Goal: Task Accomplishment & Management: Complete application form

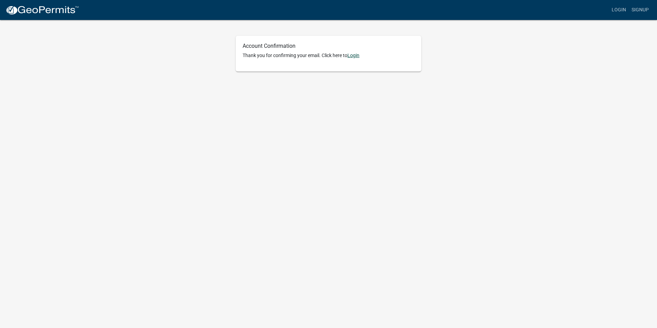
click at [354, 56] on link "Login" at bounding box center [354, 56] width 12 height 6
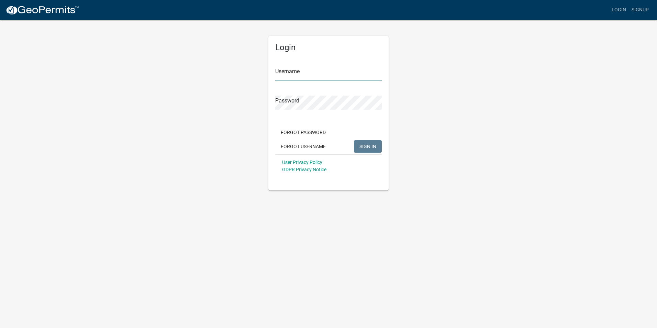
click at [308, 73] on input "Username" at bounding box center [328, 73] width 107 height 14
type input "zhagen"
click at [354, 140] on button "SIGN IN" at bounding box center [368, 146] width 28 height 12
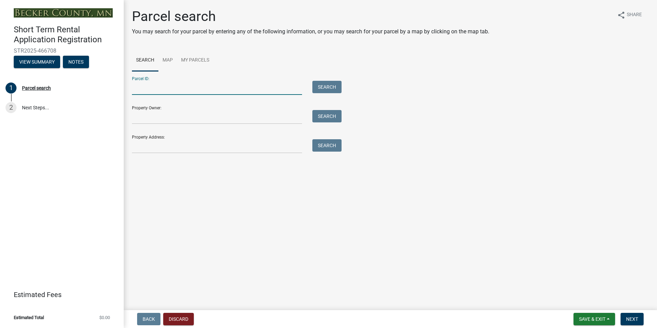
click at [156, 89] on input "Parcel ID:" at bounding box center [217, 88] width 170 height 14
click at [26, 58] on button "View Summary" at bounding box center [37, 62] width 46 height 12
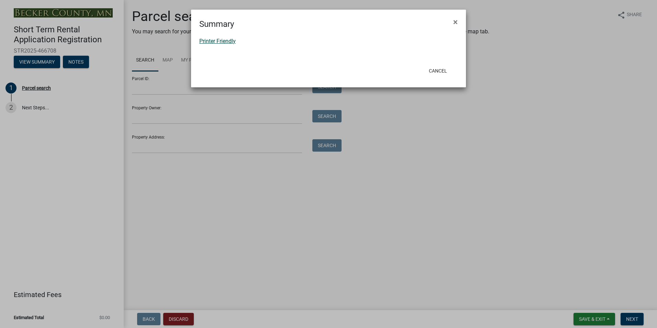
click at [206, 42] on link "Printer Friendly" at bounding box center [217, 41] width 36 height 7
click at [443, 73] on button "Cancel" at bounding box center [438, 71] width 29 height 12
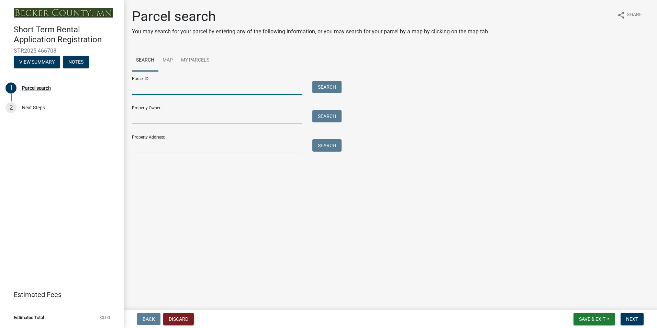
click at [208, 82] on input "Parcel ID:" at bounding box center [217, 88] width 170 height 14
type input "340205000"
click at [332, 89] on button "Search" at bounding box center [326, 87] width 29 height 12
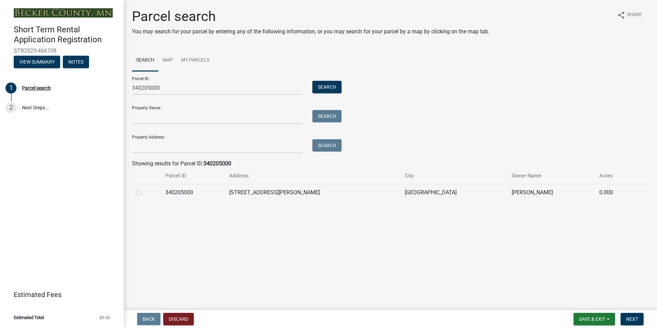
click at [135, 194] on td at bounding box center [146, 192] width 29 height 17
click at [144, 188] on label at bounding box center [144, 188] width 0 height 0
click at [144, 193] on input "radio" at bounding box center [146, 190] width 4 height 4
radio input "true"
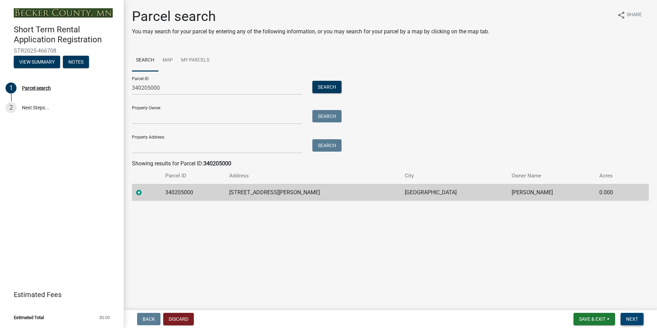
click at [633, 318] on span "Next" at bounding box center [632, 319] width 12 height 6
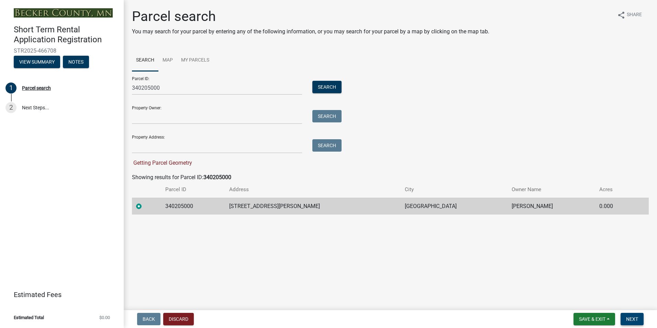
click at [631, 321] on span "Next" at bounding box center [632, 319] width 12 height 6
click at [225, 205] on td "340205000" at bounding box center [193, 206] width 64 height 17
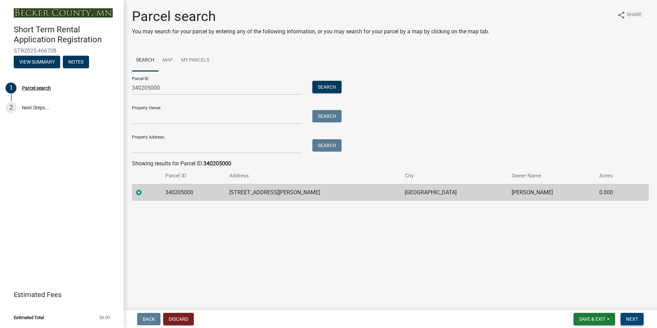
click at [634, 320] on span "Next" at bounding box center [632, 319] width 12 height 6
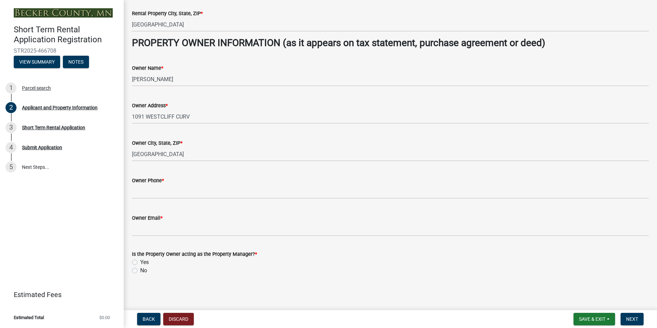
scroll to position [274, 0]
click at [41, 127] on div "Short Term Rental Application" at bounding box center [53, 127] width 63 height 5
click at [638, 322] on span "Next" at bounding box center [632, 319] width 12 height 6
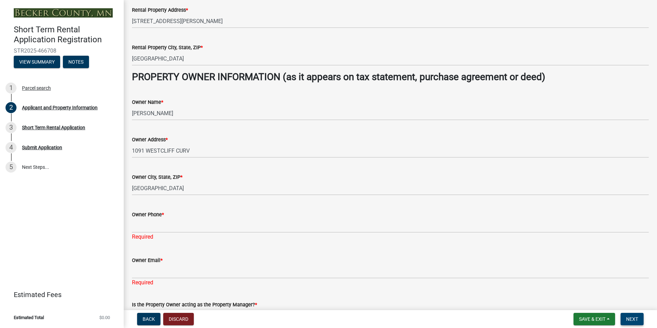
scroll to position [305, 0]
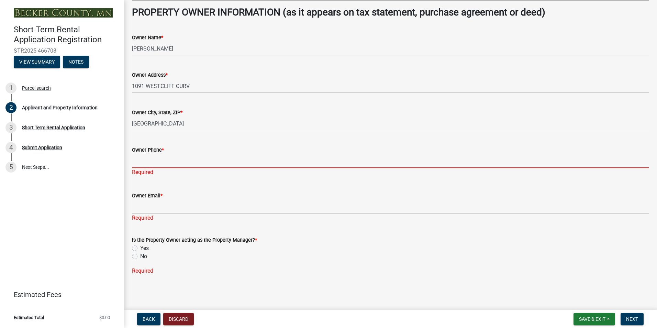
click at [146, 161] on input "Owner Phone *" at bounding box center [390, 161] width 517 height 14
type input "2182553452"
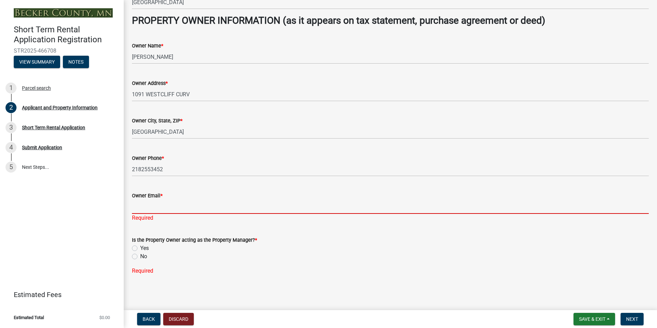
scroll to position [296, 0]
click at [163, 201] on input "Owner Email *" at bounding box center [390, 207] width 517 height 14
type input "[EMAIL_ADDRESS][DOMAIN_NAME]"
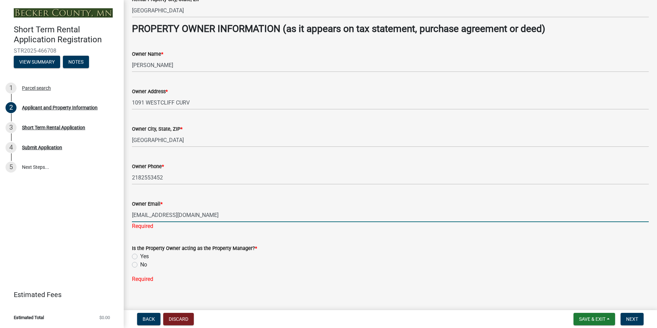
click at [140, 261] on label "No" at bounding box center [143, 265] width 7 height 8
click at [140, 261] on input "No" at bounding box center [142, 263] width 4 height 4
radio input "true"
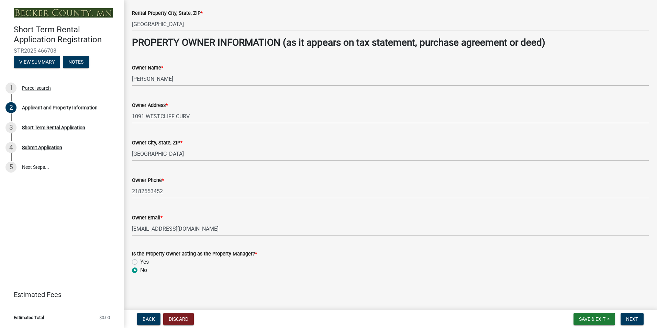
scroll to position [274, 0]
click at [637, 323] on button "Next" at bounding box center [632, 319] width 23 height 12
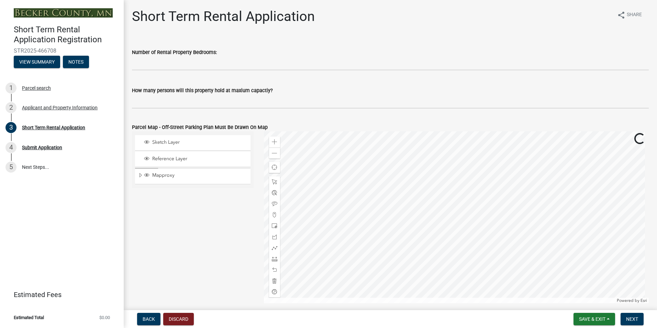
click at [177, 92] on label "How many persons will this property hold at maxium capactiy?" at bounding box center [202, 90] width 141 height 5
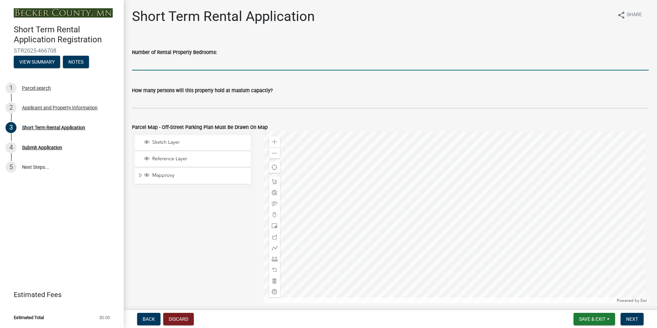
click at [169, 64] on input "text" at bounding box center [390, 63] width 517 height 14
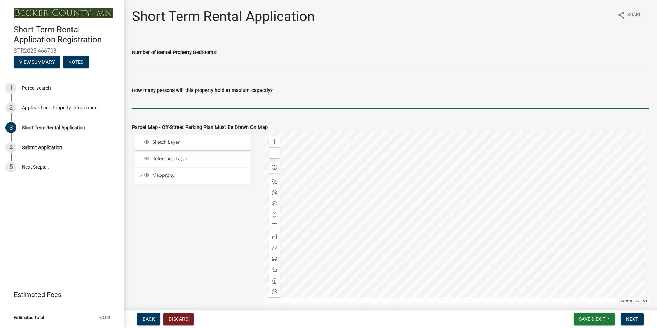
click at [177, 100] on input "text" at bounding box center [390, 102] width 517 height 14
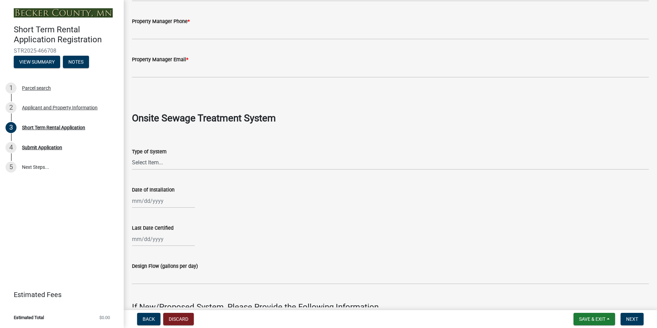
scroll to position [584, 0]
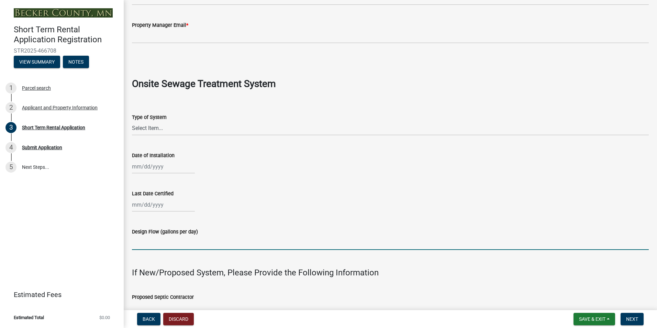
click at [161, 244] on input "Design Flow (gallons per day)" at bounding box center [390, 243] width 517 height 14
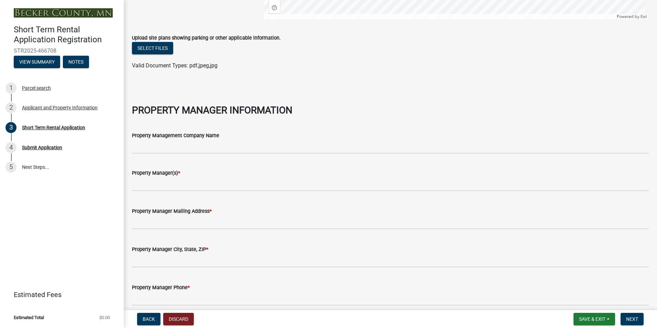
scroll to position [9, 0]
